Goal: Information Seeking & Learning: Learn about a topic

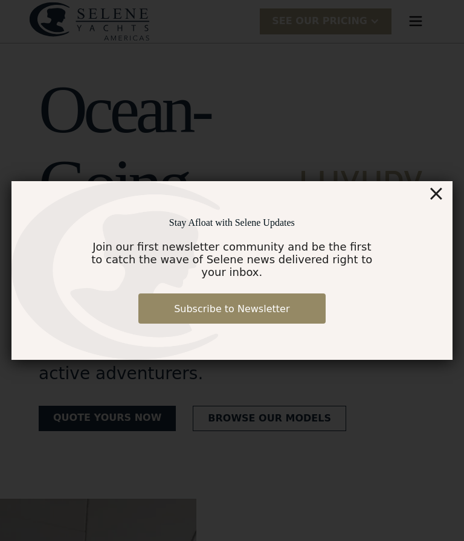
click at [442, 190] on div "×" at bounding box center [436, 193] width 18 height 24
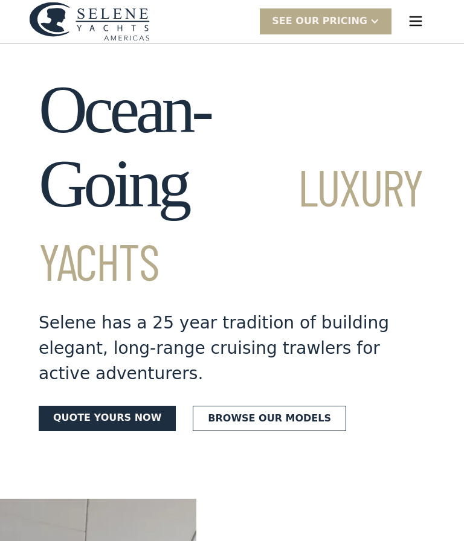
click at [247, 406] on link "Browse our models" at bounding box center [269, 418] width 153 height 25
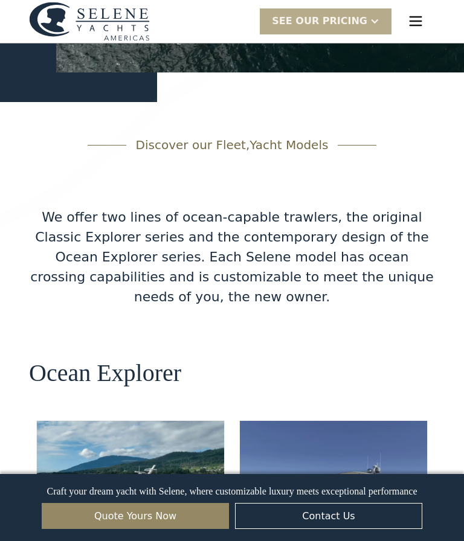
scroll to position [1860, 0]
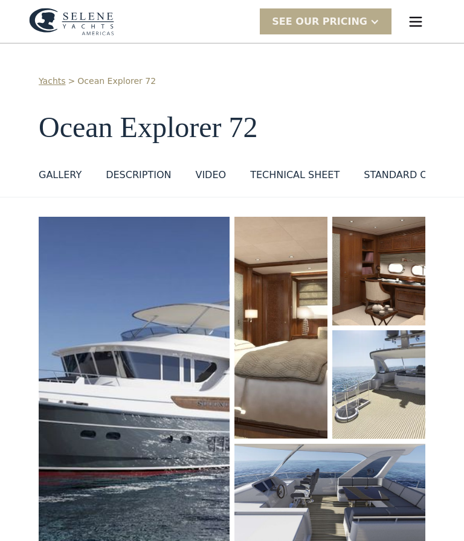
click at [250, 168] on div "Technical sheet" at bounding box center [294, 175] width 89 height 15
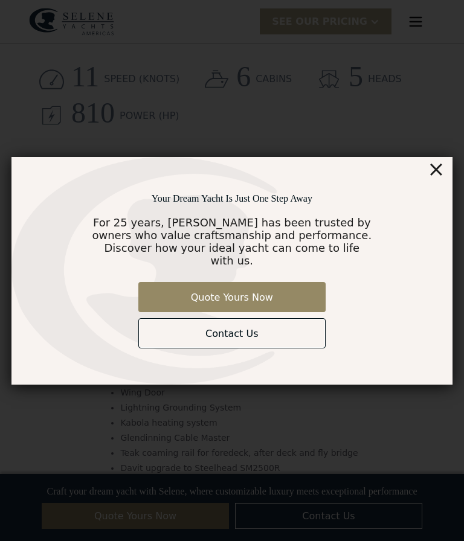
scroll to position [1234, 0]
click at [444, 173] on div "×" at bounding box center [436, 169] width 18 height 24
